Goal: Check status: Check status

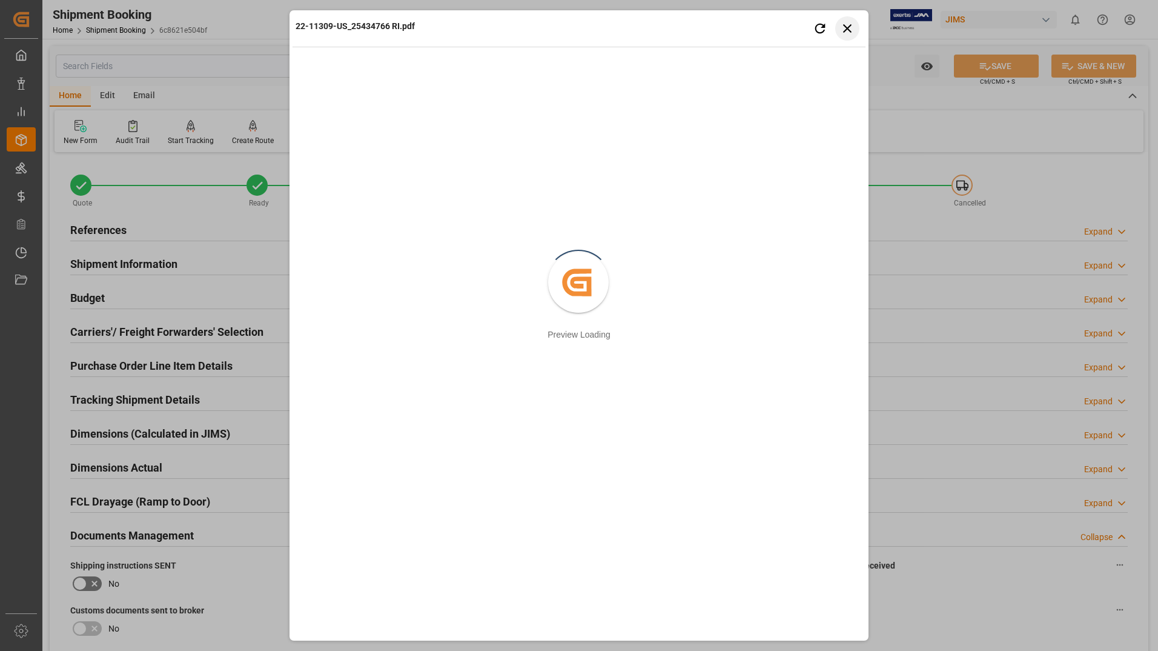
scroll to position [545, 0]
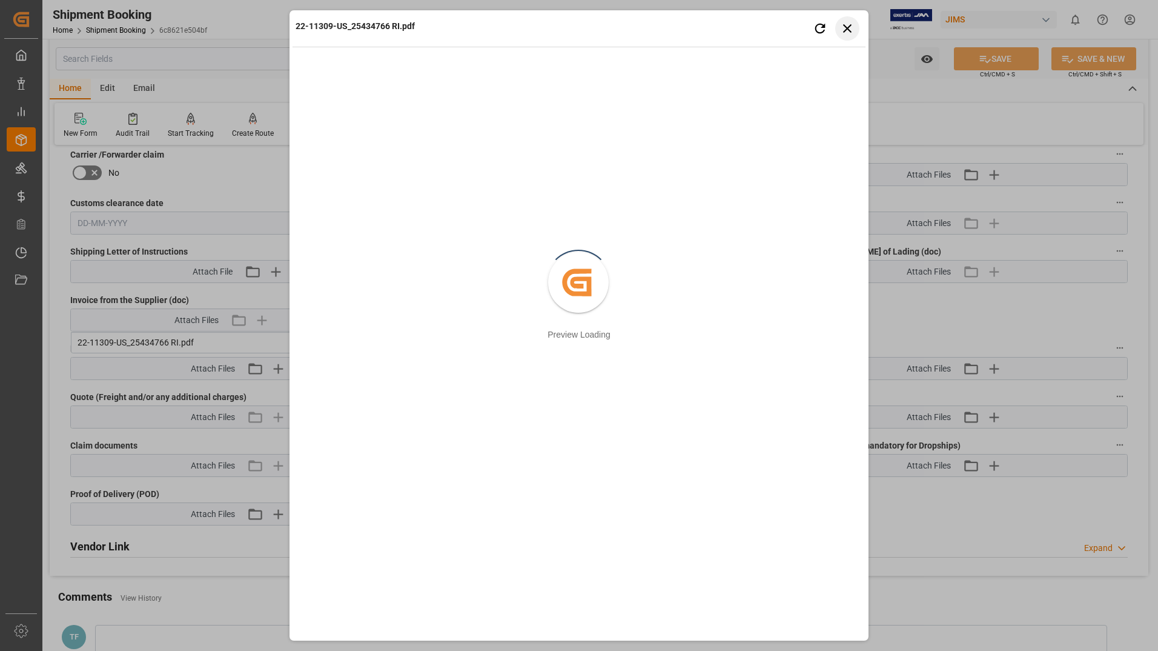
click at [846, 21] on icon "button" at bounding box center [847, 28] width 15 height 15
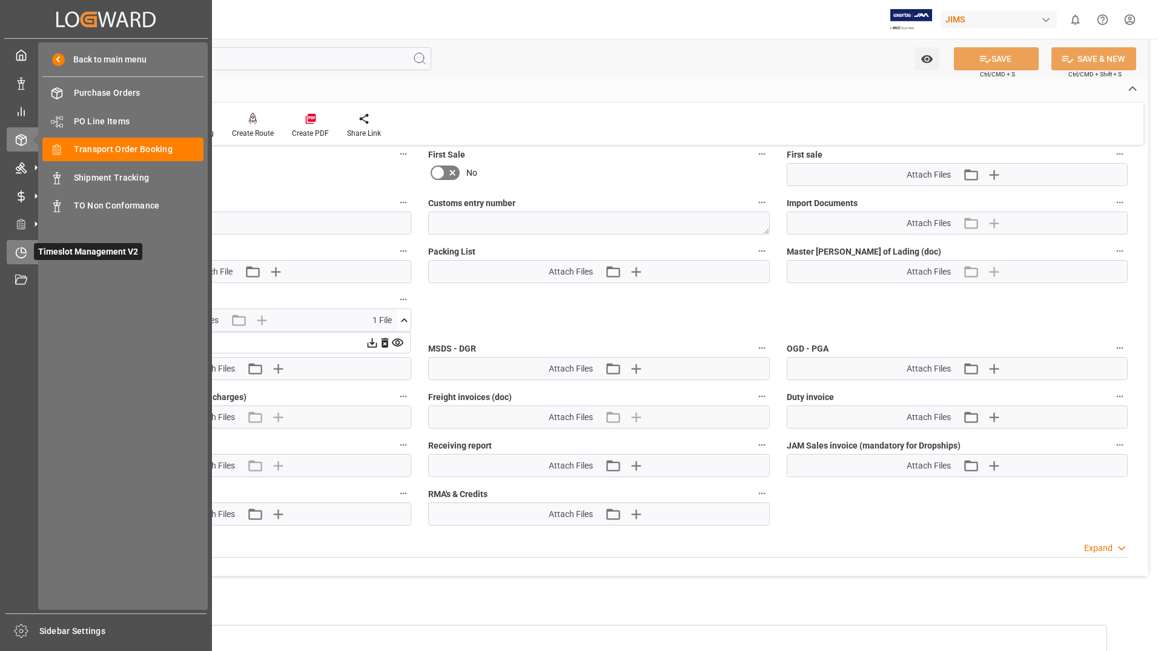
click at [45, 253] on span "Timeslot Management V2" at bounding box center [88, 251] width 108 height 17
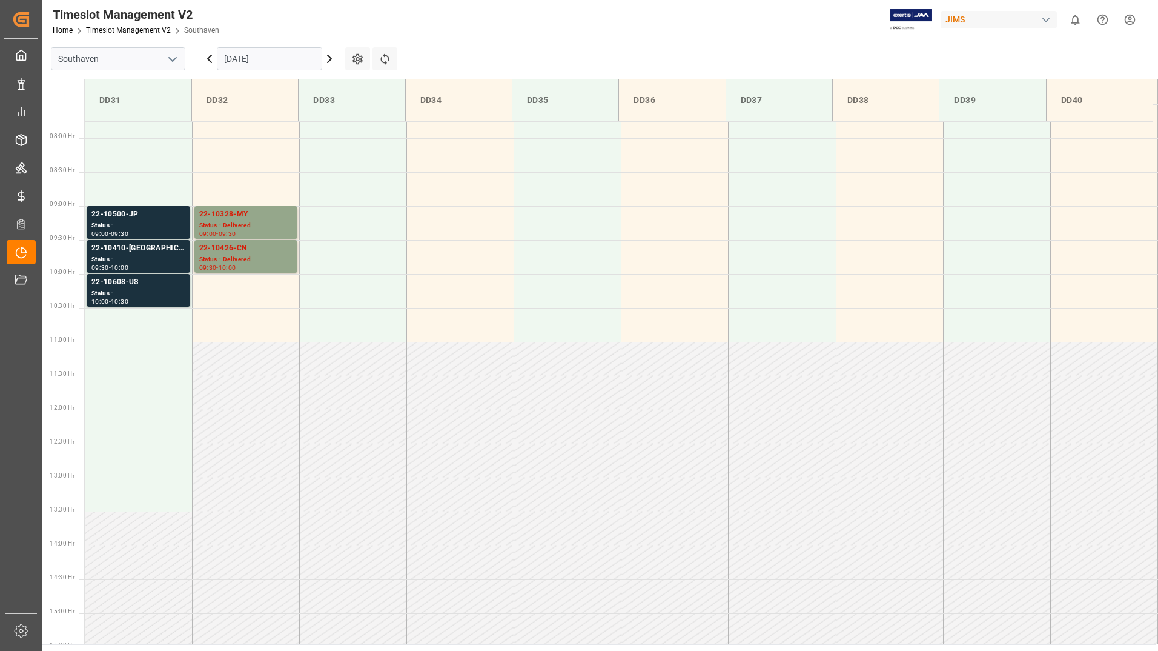
scroll to position [535, 0]
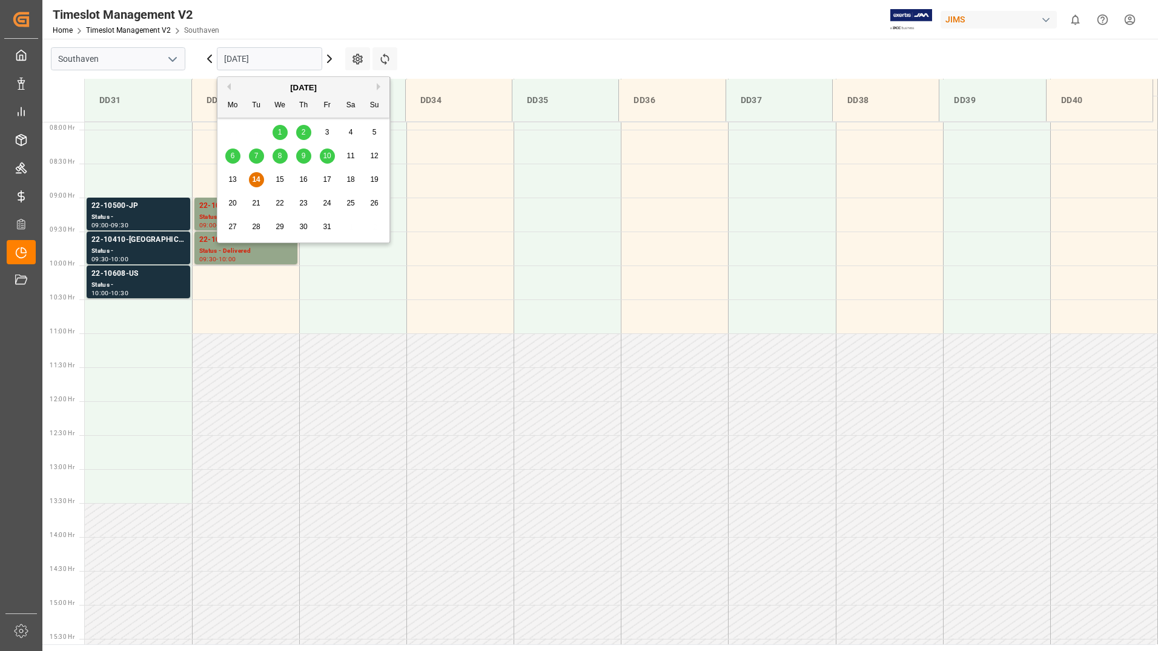
click at [254, 60] on input "[DATE]" at bounding box center [269, 58] width 105 height 23
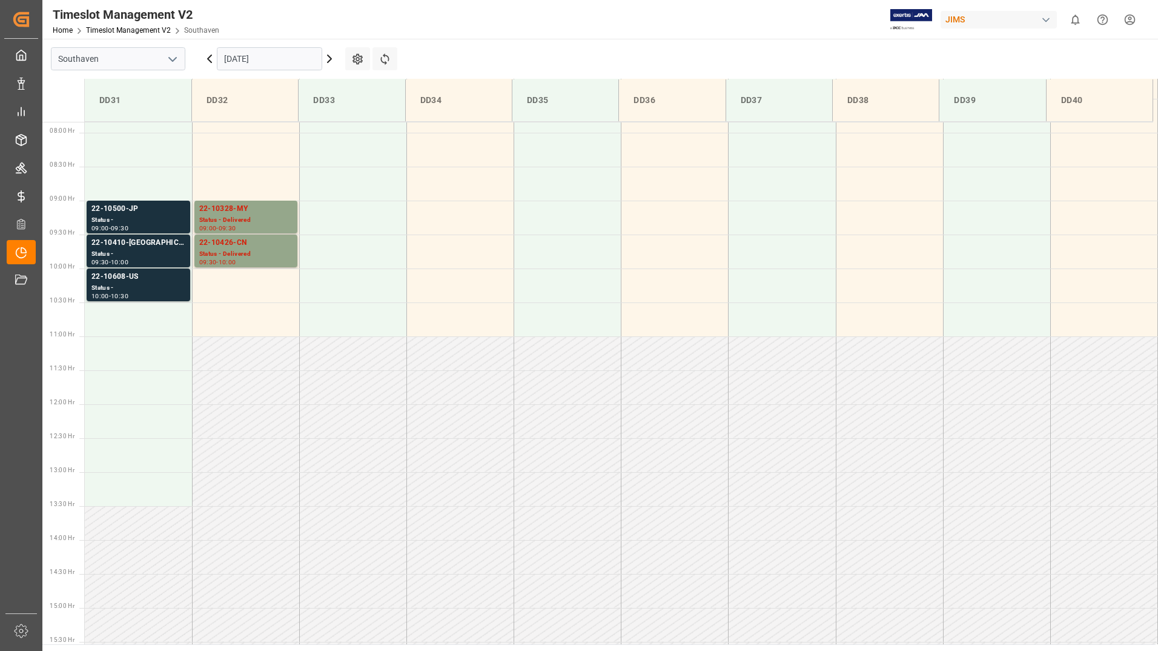
scroll to position [535, 0]
click at [271, 67] on input "[DATE]" at bounding box center [269, 58] width 105 height 23
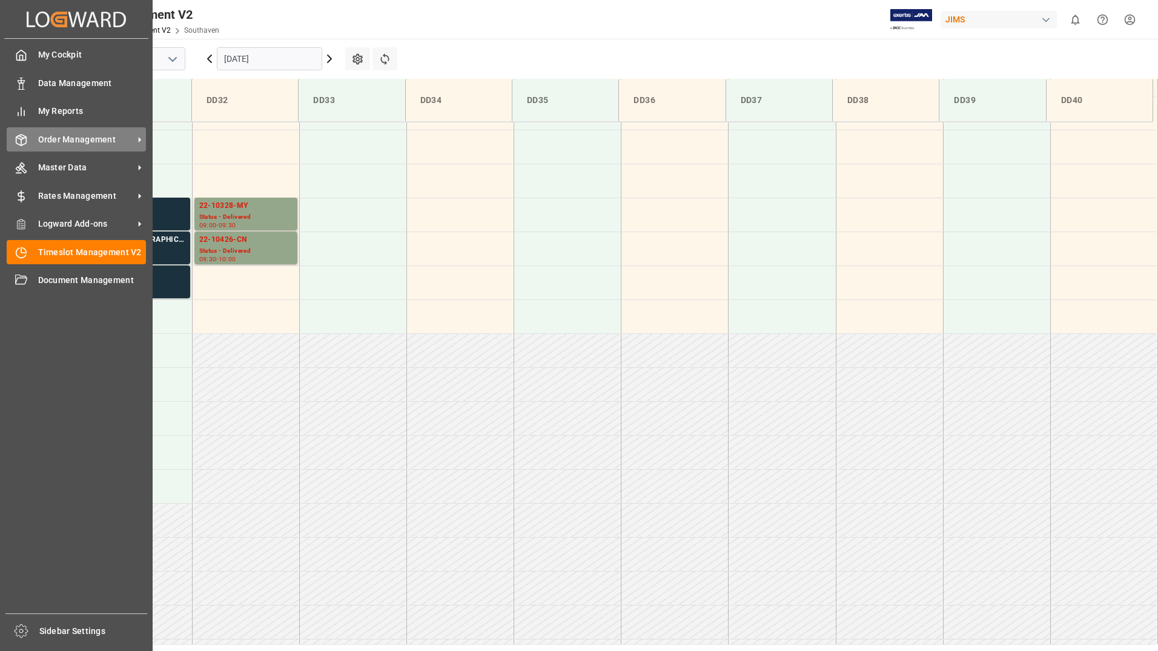
click at [55, 141] on span "Order Management" at bounding box center [86, 139] width 96 height 13
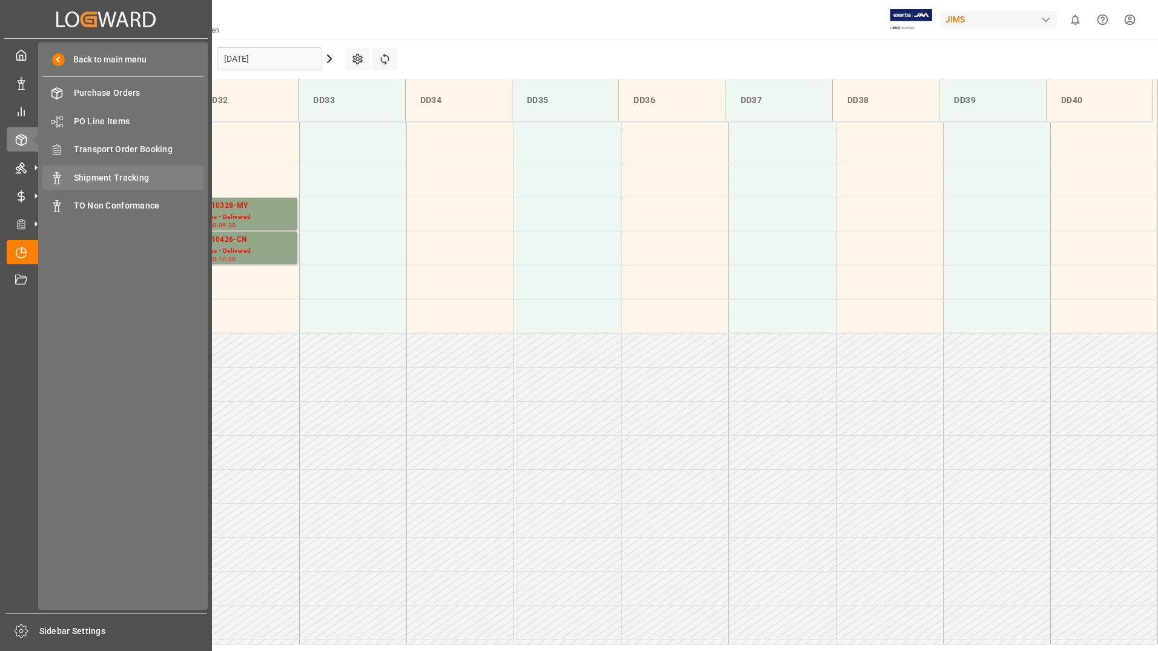
click at [82, 176] on span "Shipment Tracking" at bounding box center [139, 177] width 130 height 13
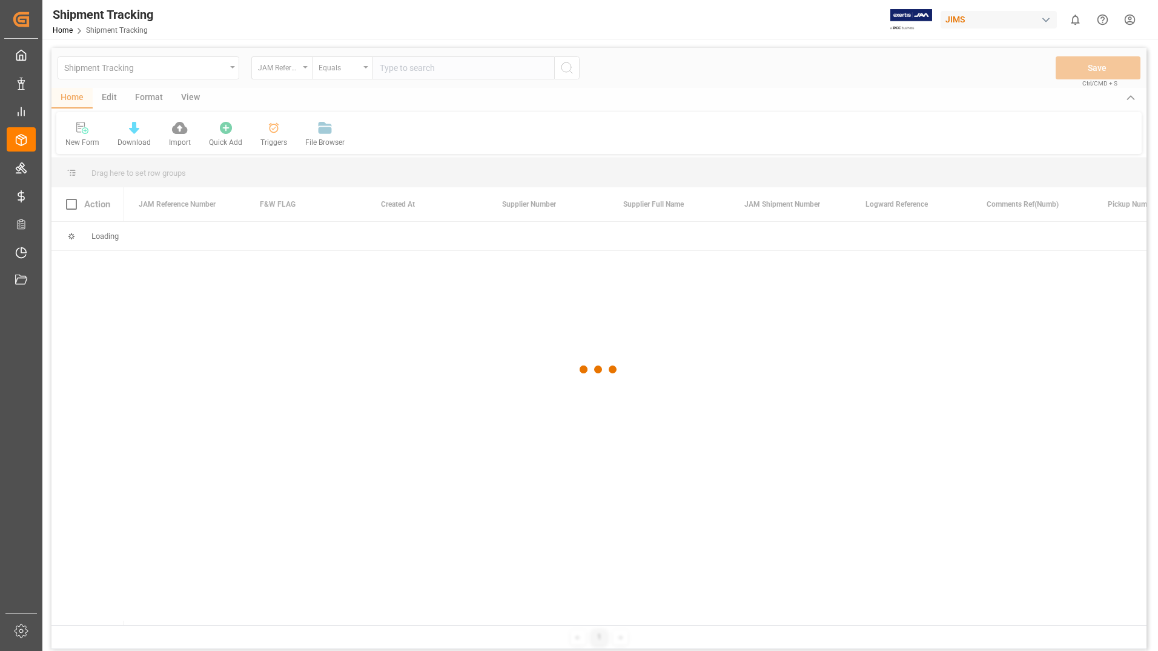
click at [298, 68] on div at bounding box center [598, 369] width 1095 height 643
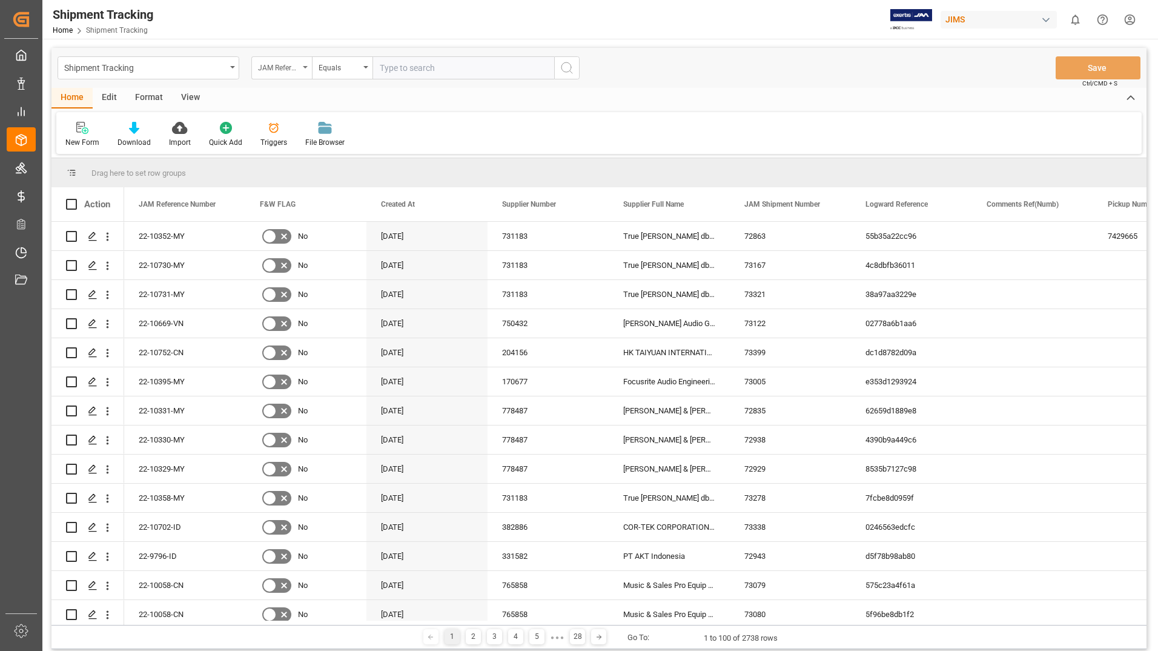
click at [302, 65] on div "JAM Reference Number" at bounding box center [281, 67] width 61 height 23
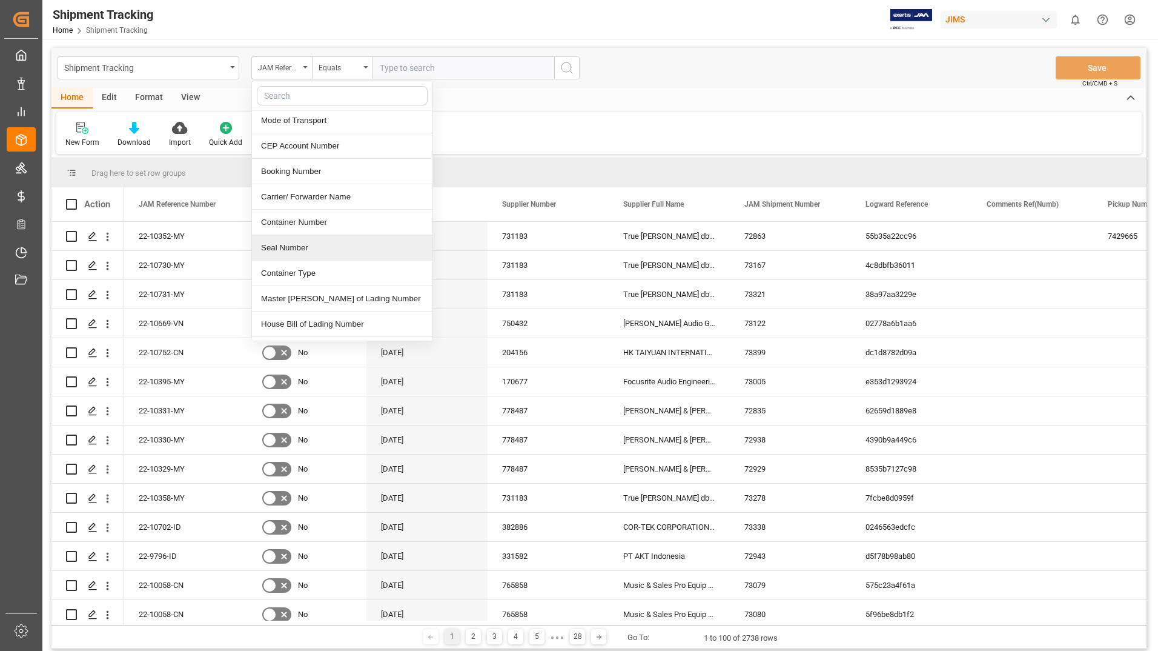
scroll to position [545, 0]
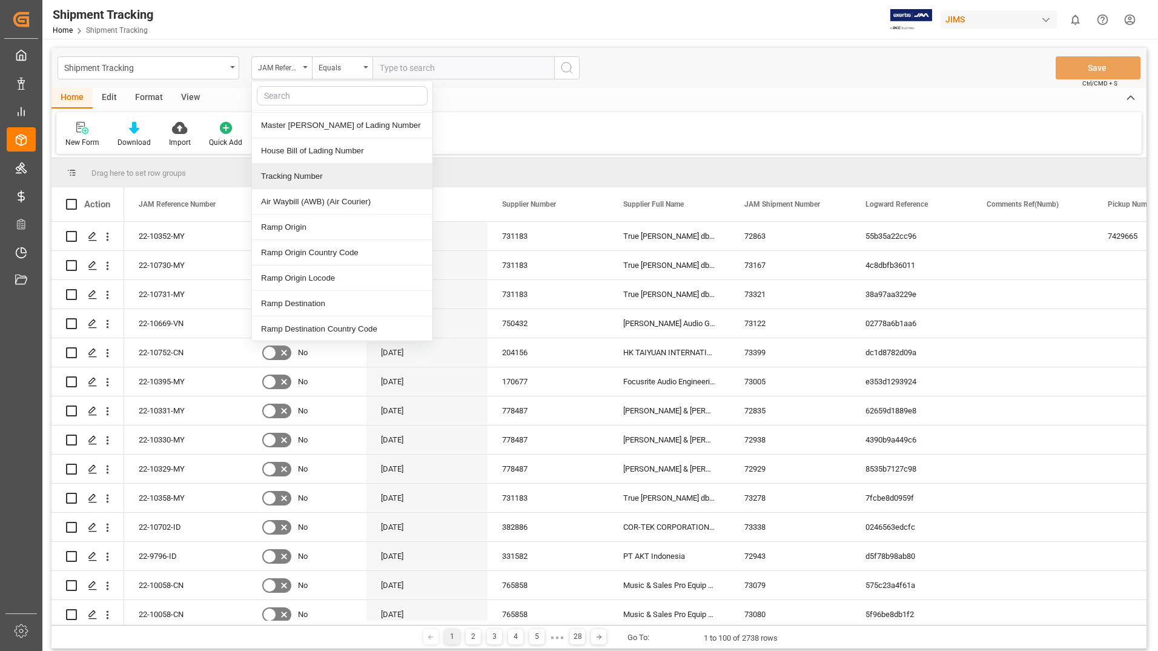
click at [328, 164] on div "Tracking Number" at bounding box center [342, 176] width 181 height 25
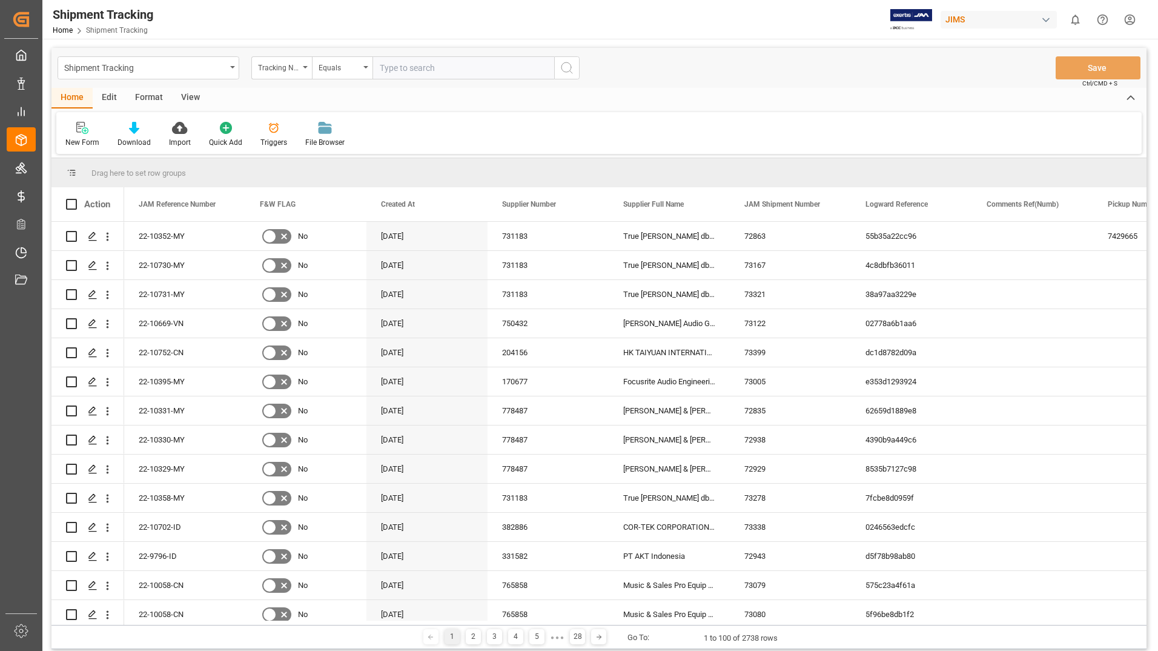
click at [419, 66] on input "text" at bounding box center [464, 67] width 182 height 23
paste input "978527045"
type input "978527045"
click at [568, 68] on icon "search button" at bounding box center [567, 68] width 15 height 15
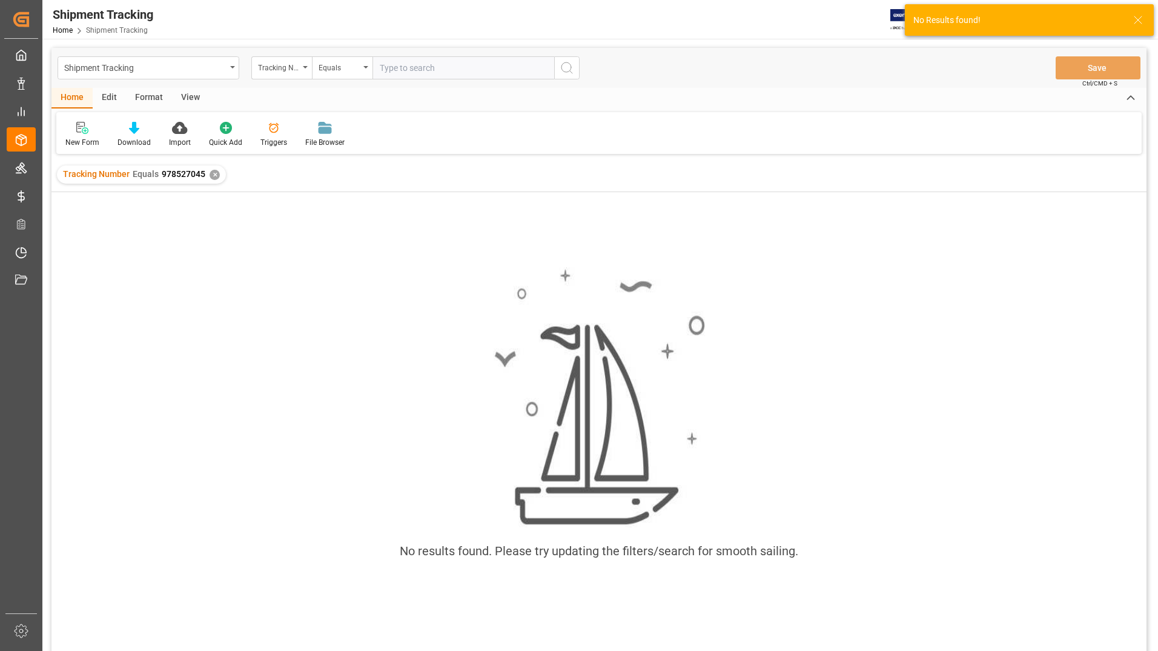
click at [213, 176] on div "✕" at bounding box center [215, 175] width 10 height 10
